Goal: Task Accomplishment & Management: Use online tool/utility

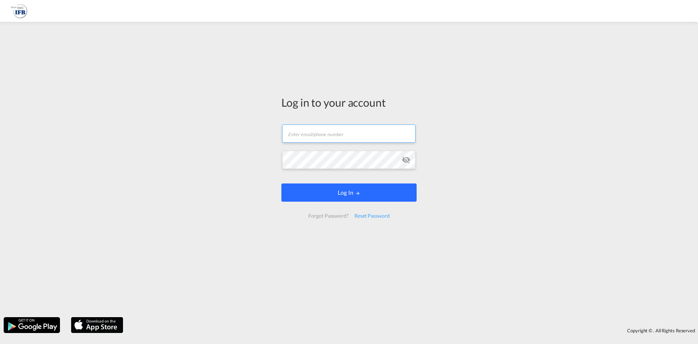
type input "[EMAIL_ADDRESS][PERSON_NAME][DOMAIN_NAME]"
click at [340, 195] on button "Log In" at bounding box center [349, 192] width 135 height 18
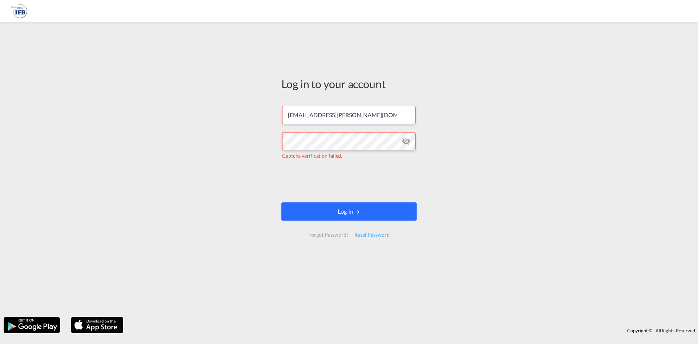
click at [338, 216] on button "Log In" at bounding box center [349, 211] width 135 height 18
